Goal: Obtain resource: Download file/media

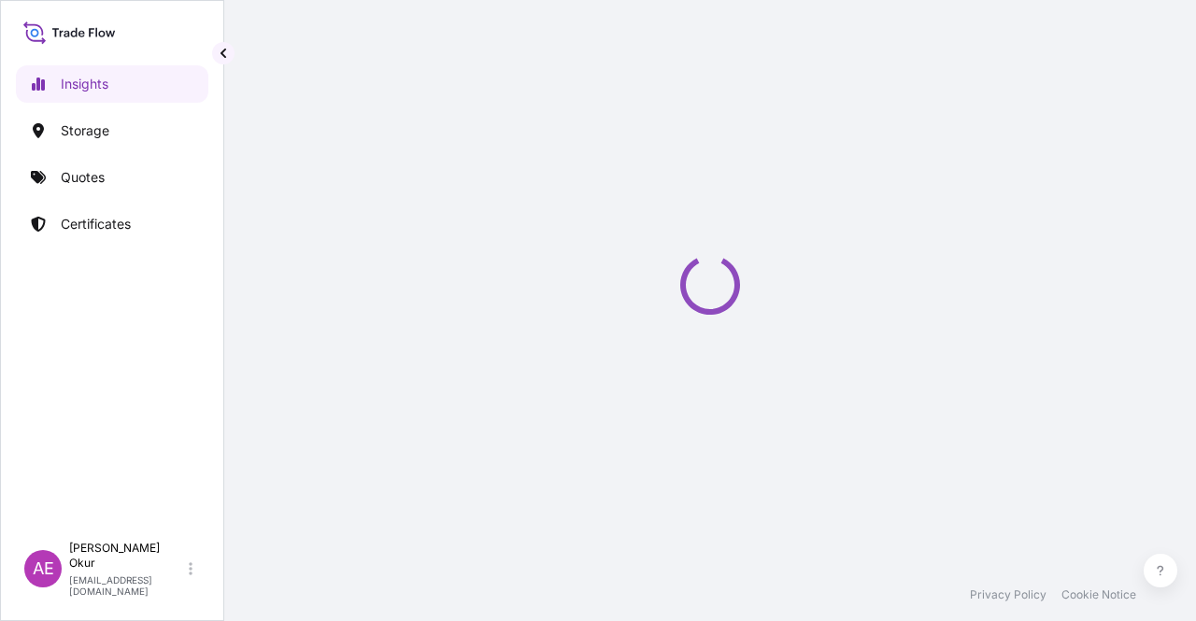
select select "2025"
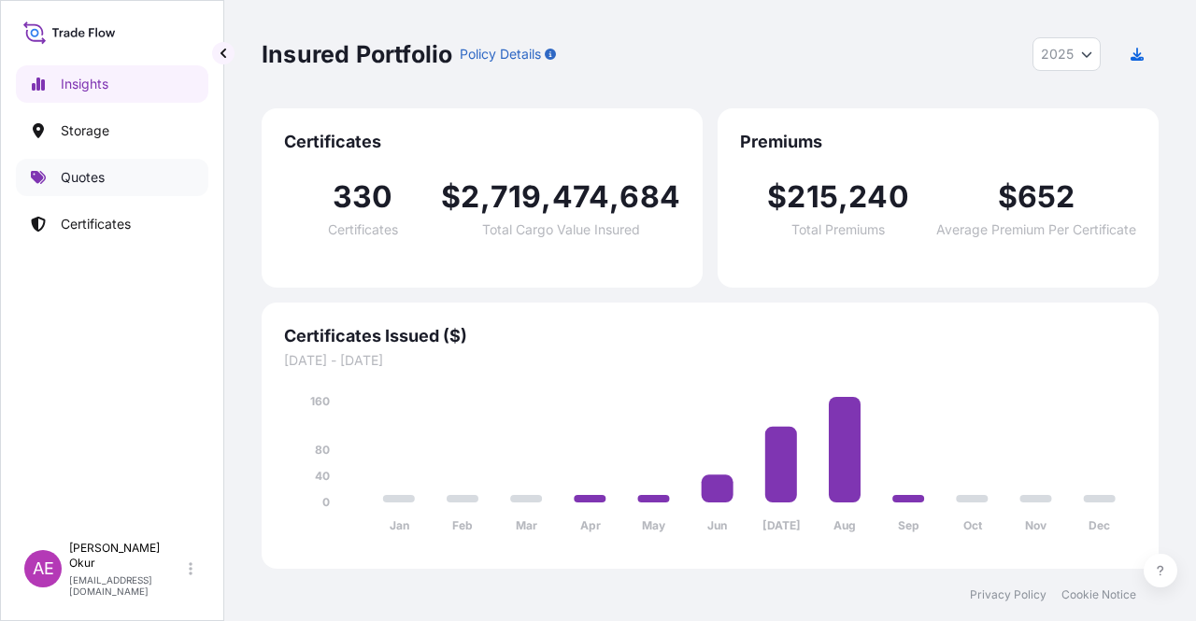
click at [93, 177] on p "Quotes" at bounding box center [83, 177] width 44 height 19
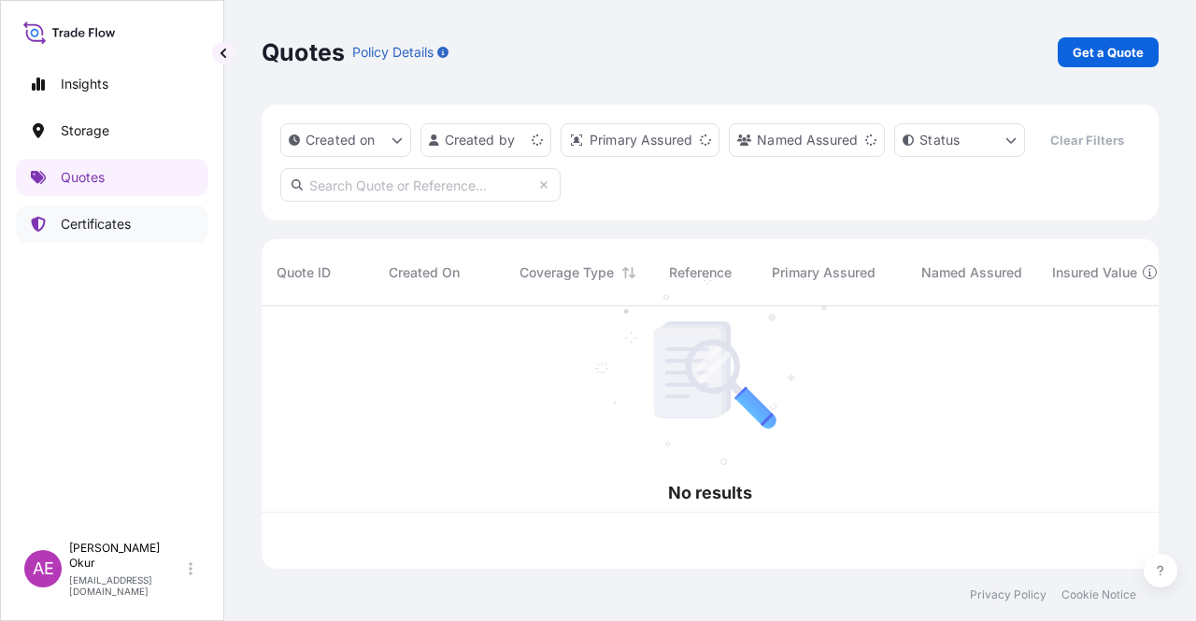
scroll to position [259, 882]
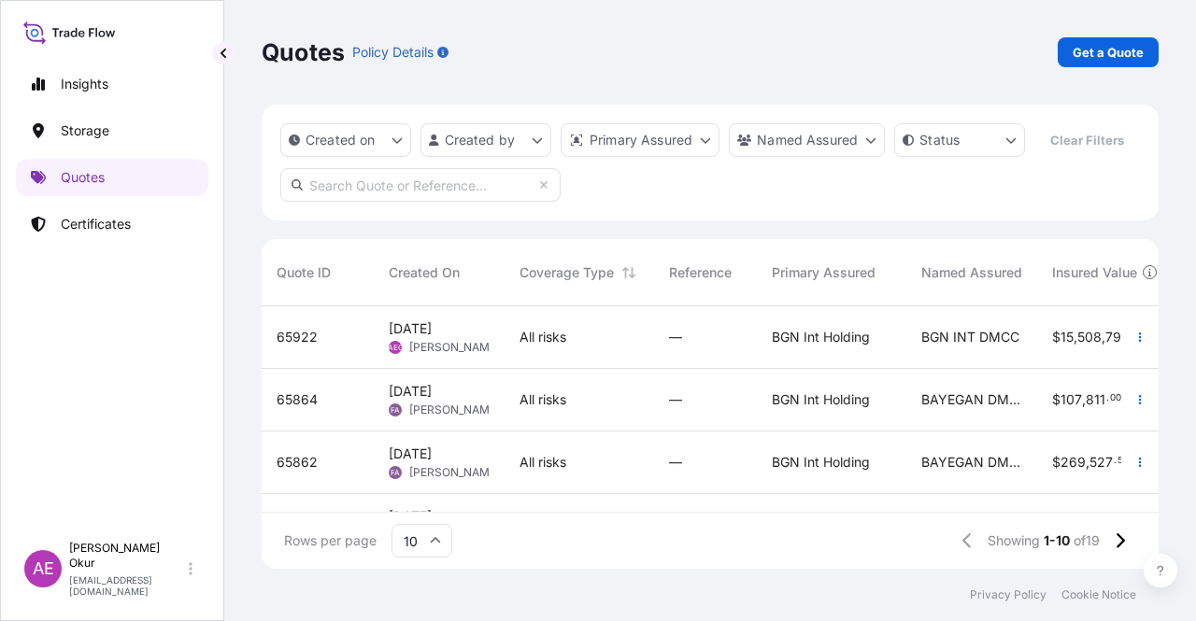
click at [531, 346] on span "All risks" at bounding box center [543, 337] width 47 height 19
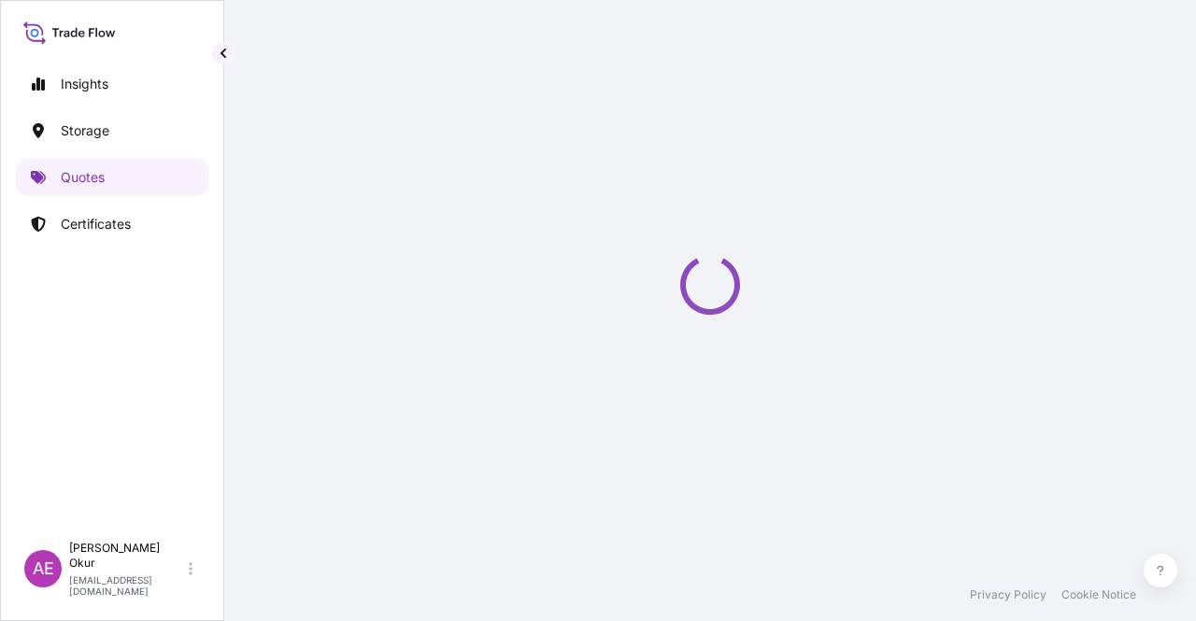
select select "Ocean Vessel"
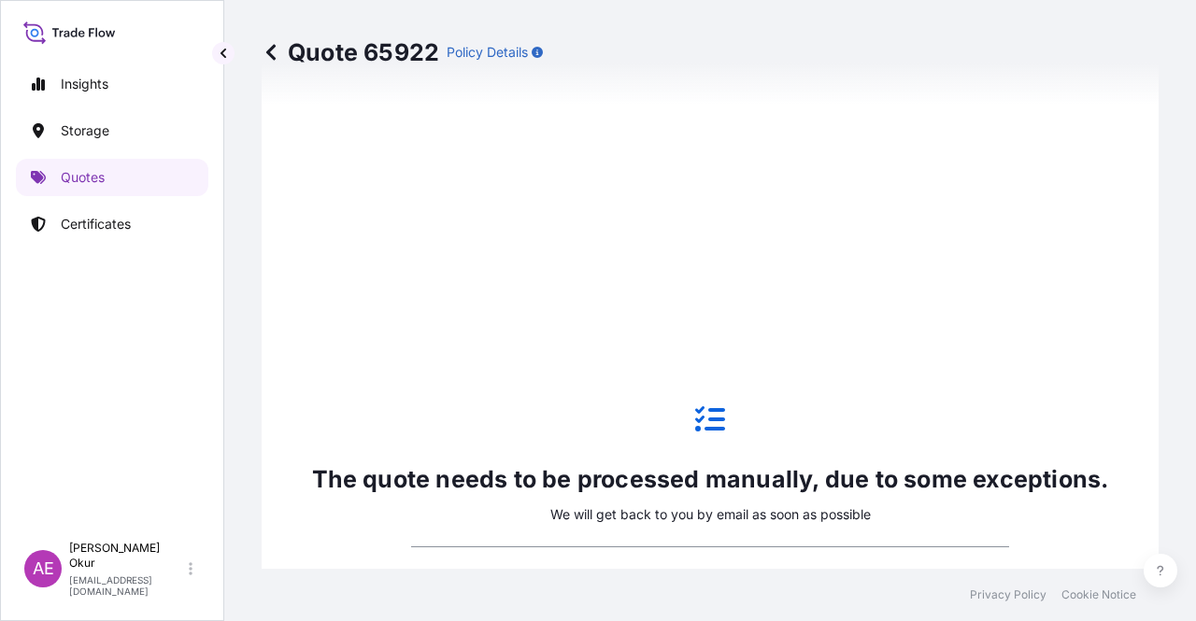
scroll to position [546, 0]
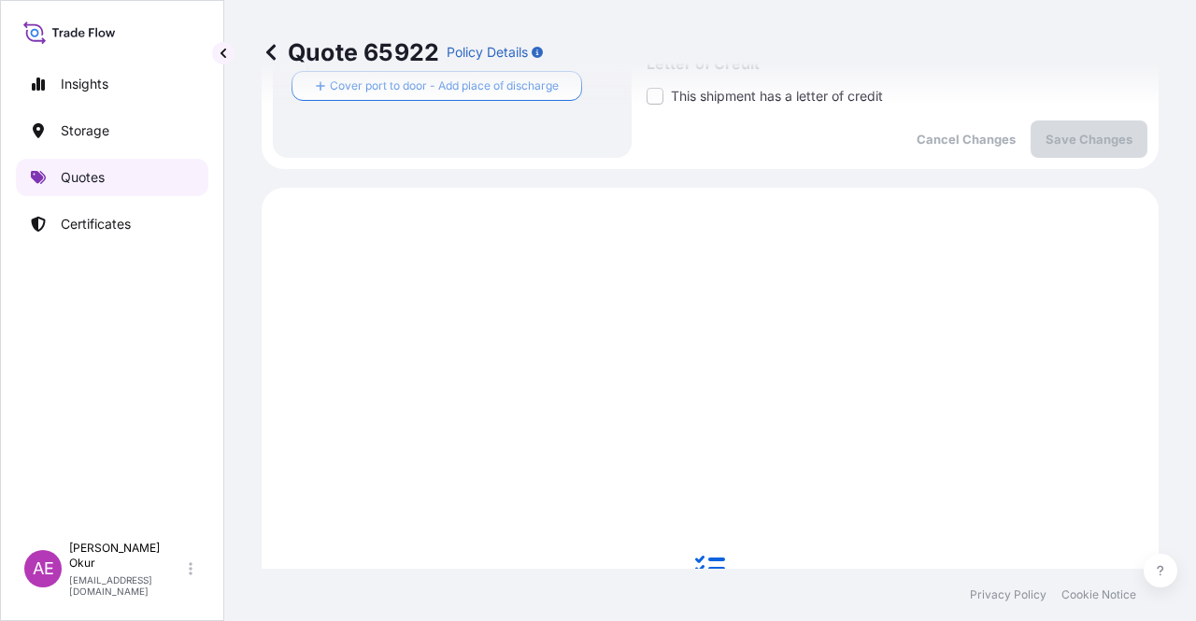
click at [131, 177] on link "Quotes" at bounding box center [112, 177] width 192 height 37
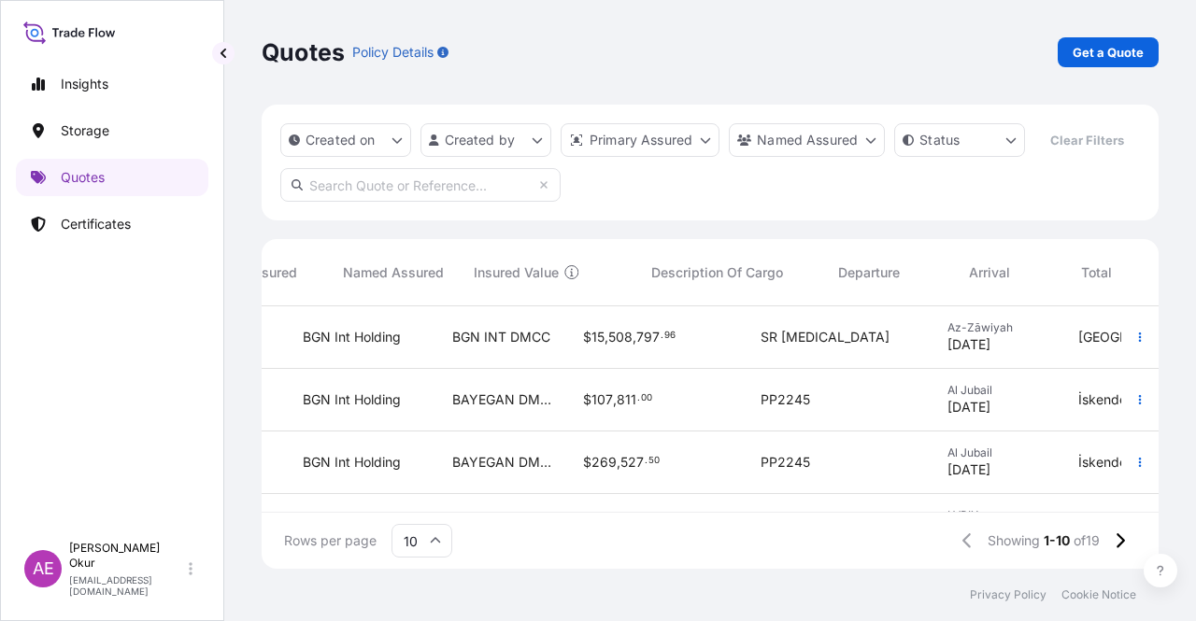
scroll to position [0, 780]
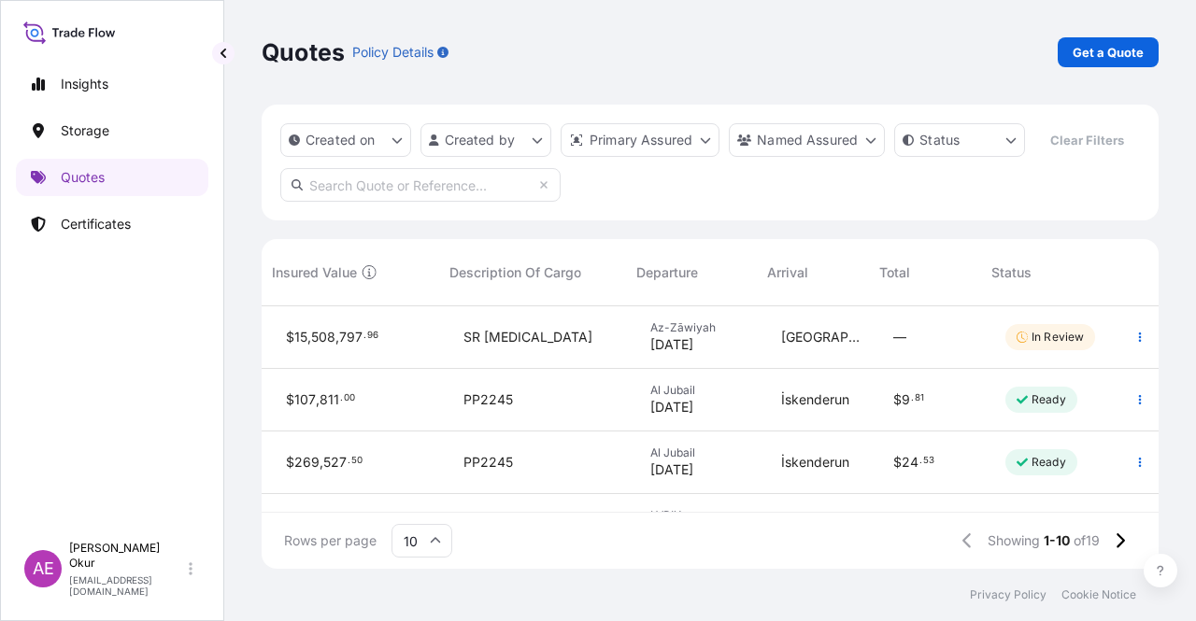
click at [848, 328] on div "[GEOGRAPHIC_DATA]" at bounding box center [822, 337] width 82 height 19
select select "Ocean Vessel"
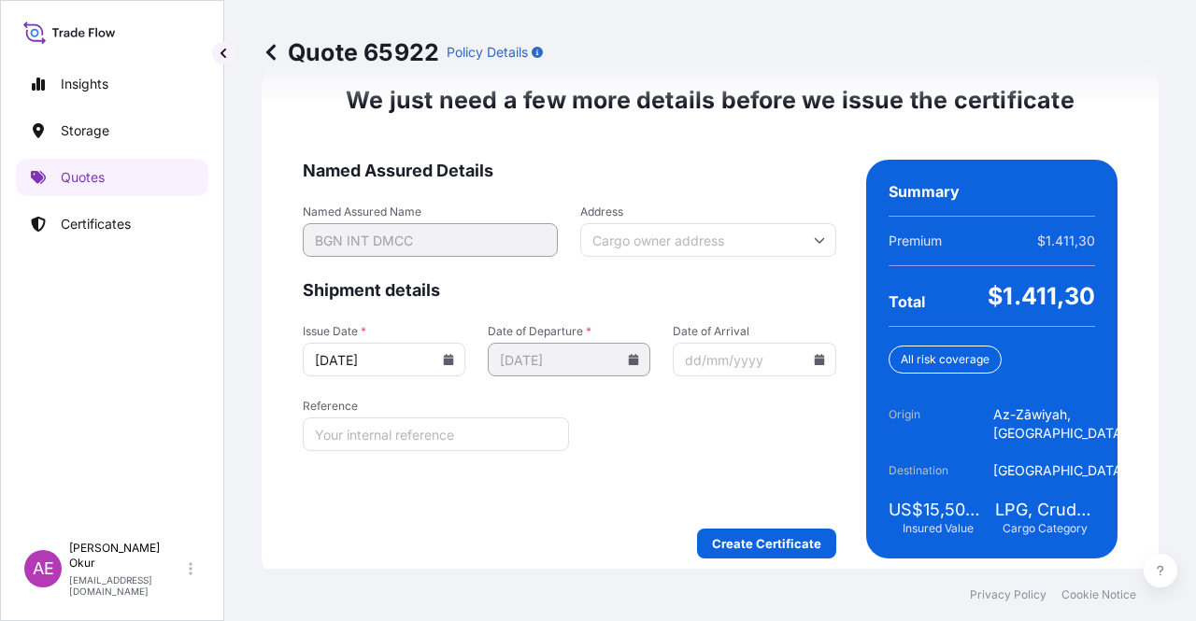
scroll to position [2388, 0]
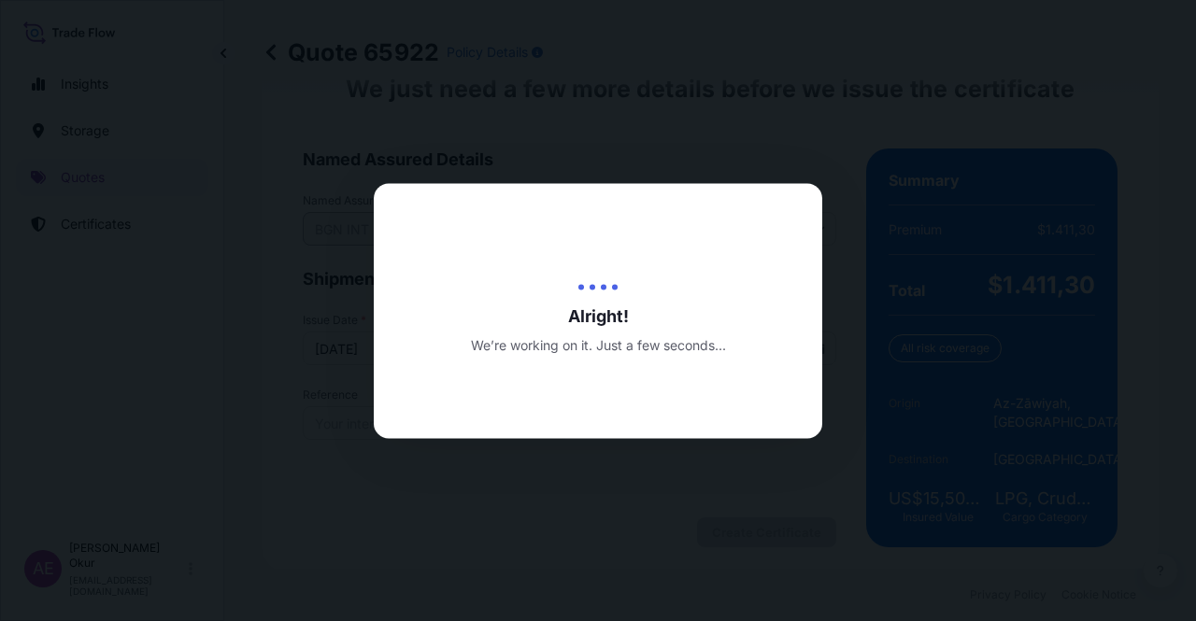
click at [726, 111] on div at bounding box center [598, 310] width 1196 height 621
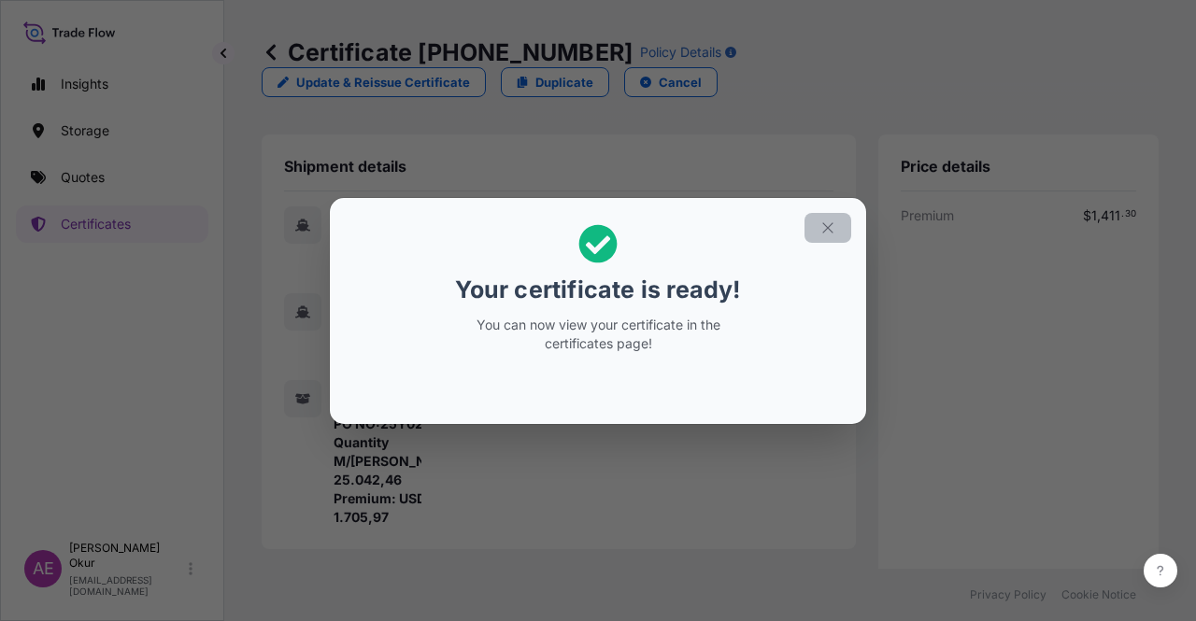
click at [819, 221] on button "button" at bounding box center [827, 228] width 47 height 30
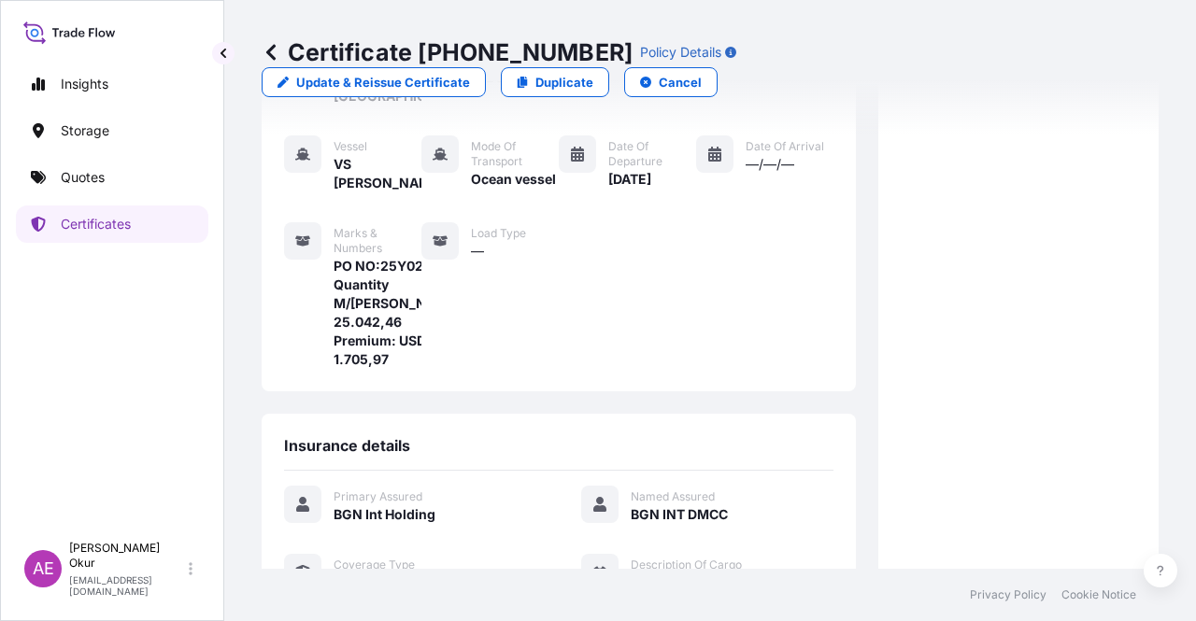
scroll to position [467, 0]
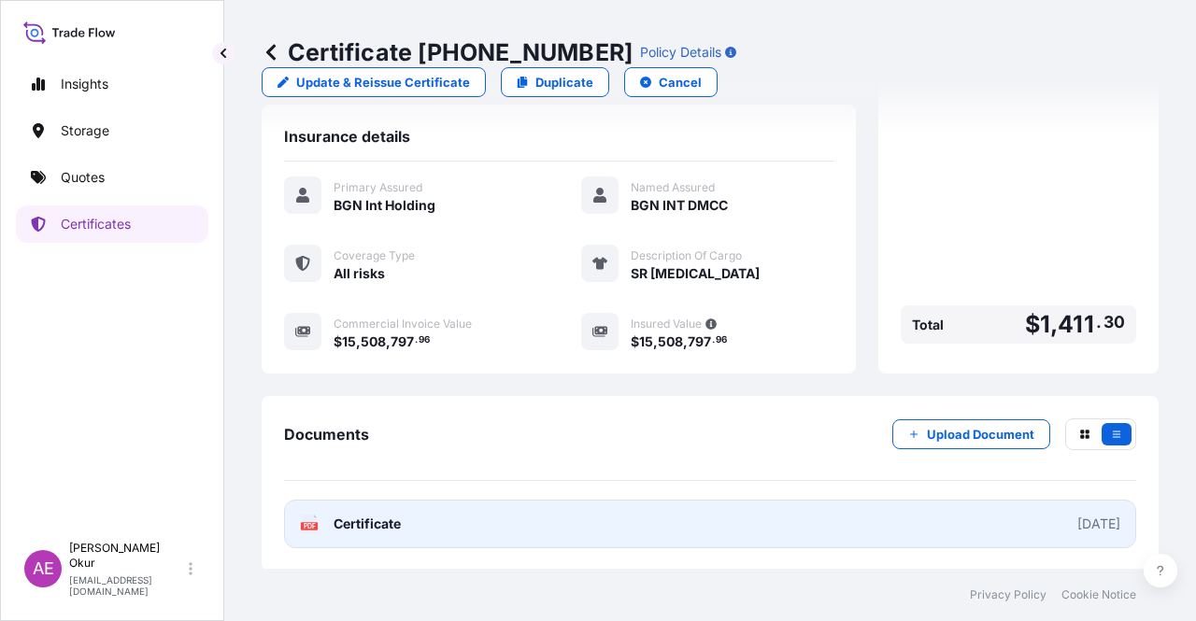
click at [337, 522] on span "Certificate" at bounding box center [367, 524] width 67 height 19
